Goal: Task Accomplishment & Management: Manage account settings

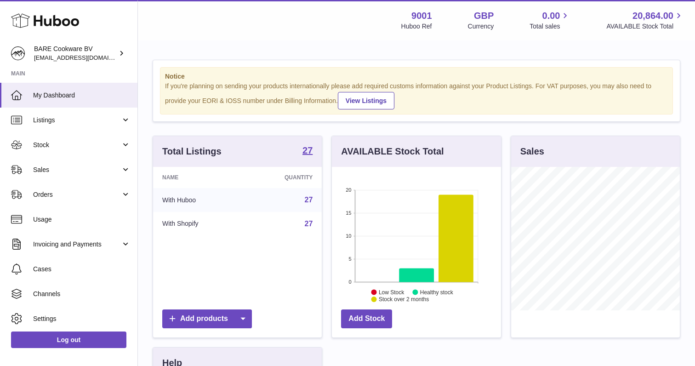
scroll to position [143, 169]
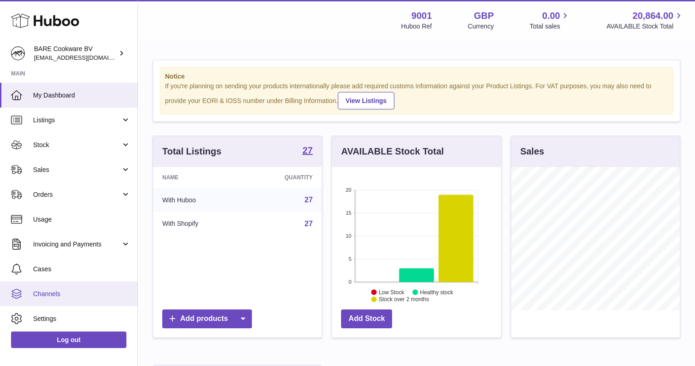
click at [55, 292] on span "Channels" at bounding box center [81, 293] width 97 height 9
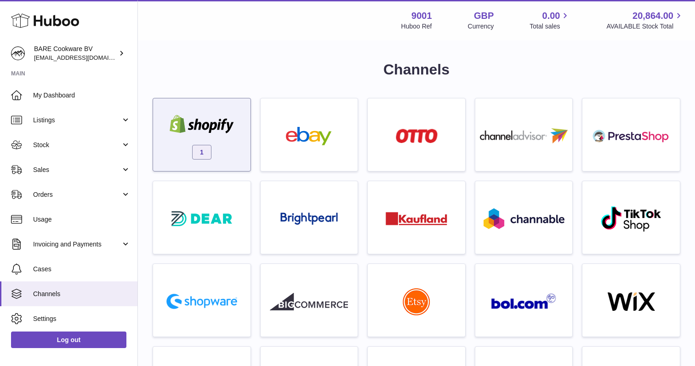
click at [201, 167] on div "1" at bounding box center [202, 135] width 98 height 74
click at [221, 137] on div "1" at bounding box center [202, 136] width 88 height 59
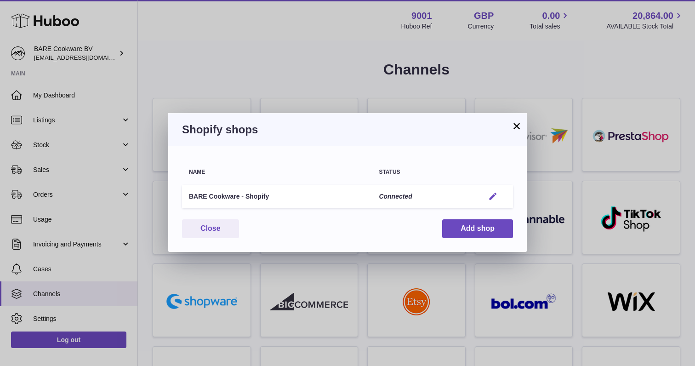
click at [489, 196] on em "button" at bounding box center [493, 197] width 10 height 10
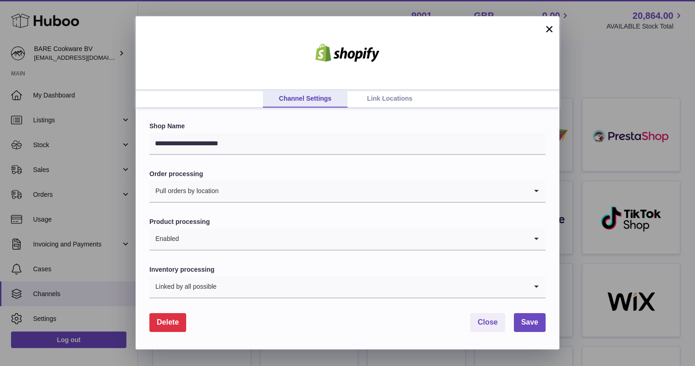
click at [403, 97] on link "Link Locations" at bounding box center [389, 98] width 85 height 17
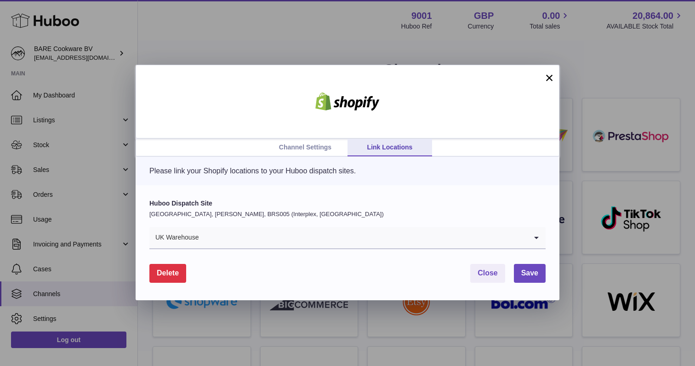
click at [553, 78] on button "×" at bounding box center [548, 77] width 11 height 11
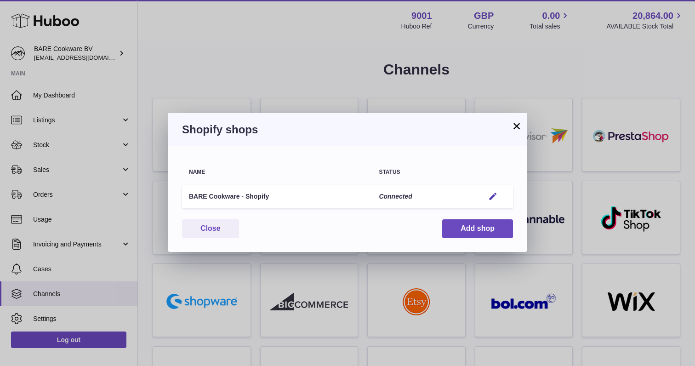
click at [516, 124] on button "×" at bounding box center [516, 125] width 11 height 11
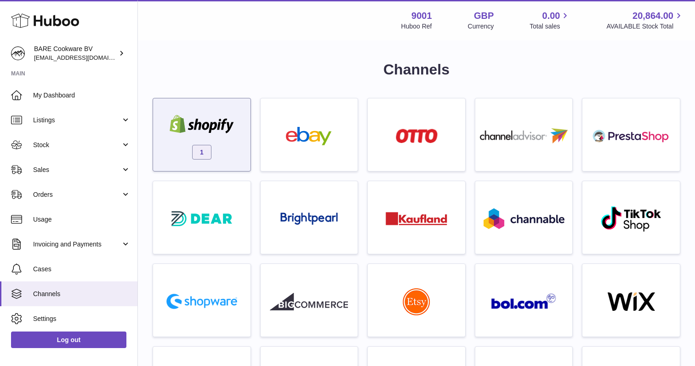
click at [226, 147] on div "1" at bounding box center [202, 136] width 88 height 59
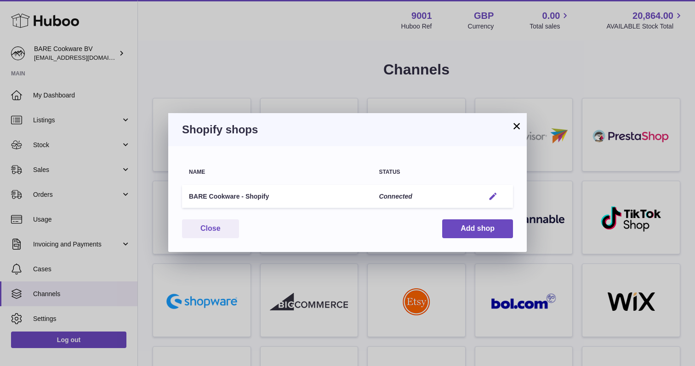
click at [493, 194] on em "button" at bounding box center [493, 197] width 10 height 10
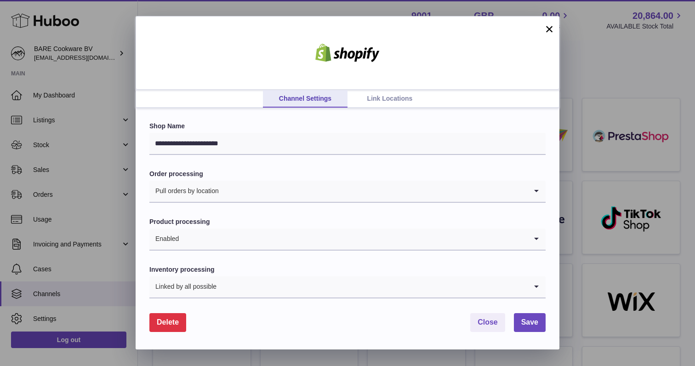
click at [373, 107] on link "Link Locations" at bounding box center [389, 98] width 85 height 17
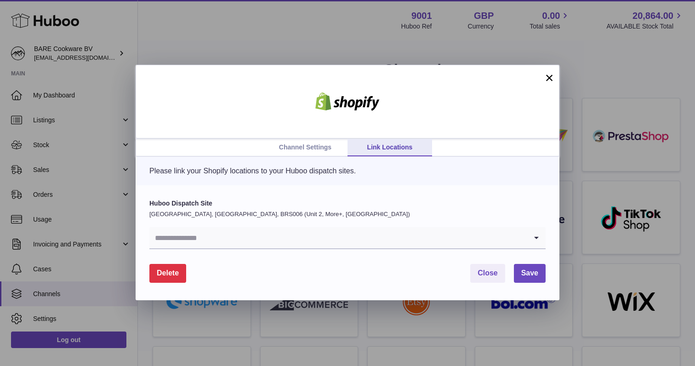
click at [311, 234] on input "Search for option" at bounding box center [338, 237] width 378 height 21
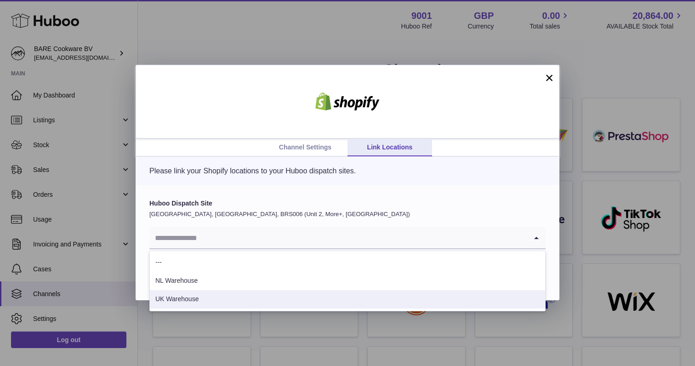
click at [205, 301] on li "UK Warehouse" at bounding box center [347, 299] width 395 height 18
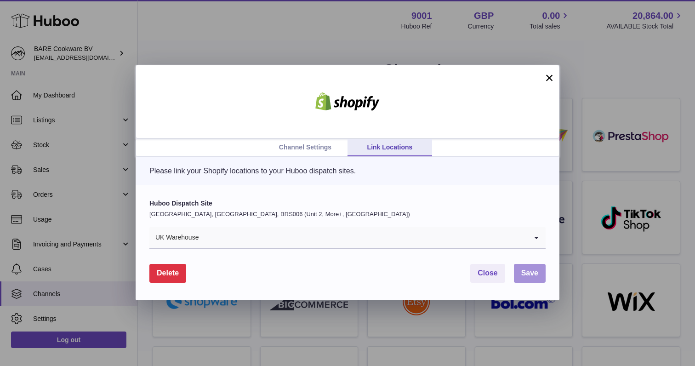
click at [530, 277] on span "Save" at bounding box center [529, 273] width 17 height 8
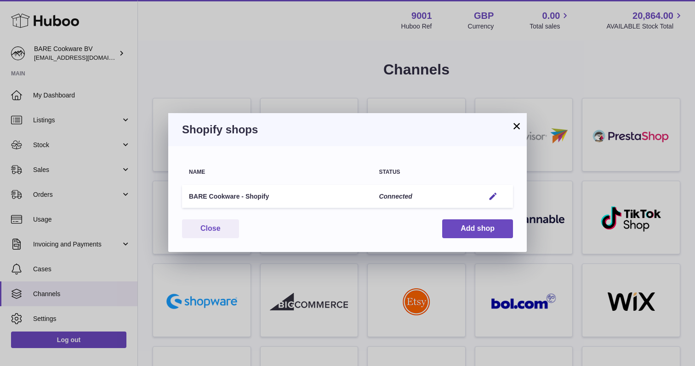
click at [518, 124] on button "×" at bounding box center [516, 125] width 11 height 11
